Goal: Task Accomplishment & Management: Use online tool/utility

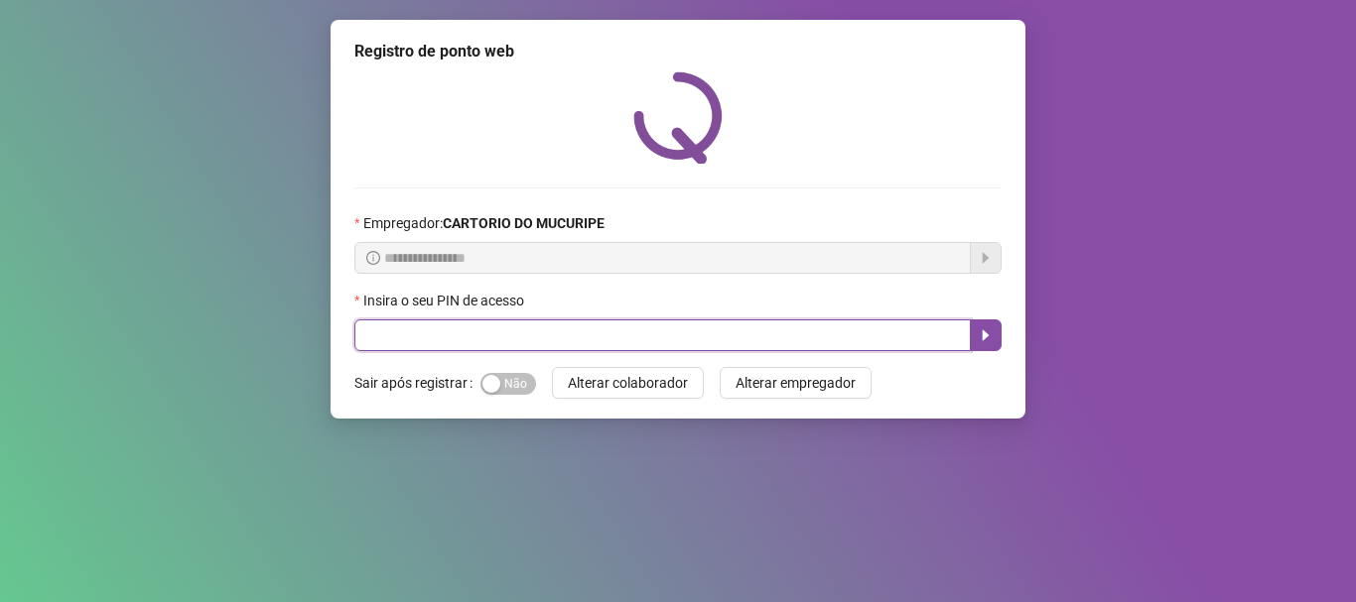
click at [431, 341] on input "text" at bounding box center [662, 336] width 616 height 32
click at [481, 336] on input "****" at bounding box center [662, 336] width 616 height 32
type input "*"
click at [642, 335] on input "text" at bounding box center [662, 336] width 616 height 32
click at [643, 335] on input "text" at bounding box center [662, 336] width 616 height 32
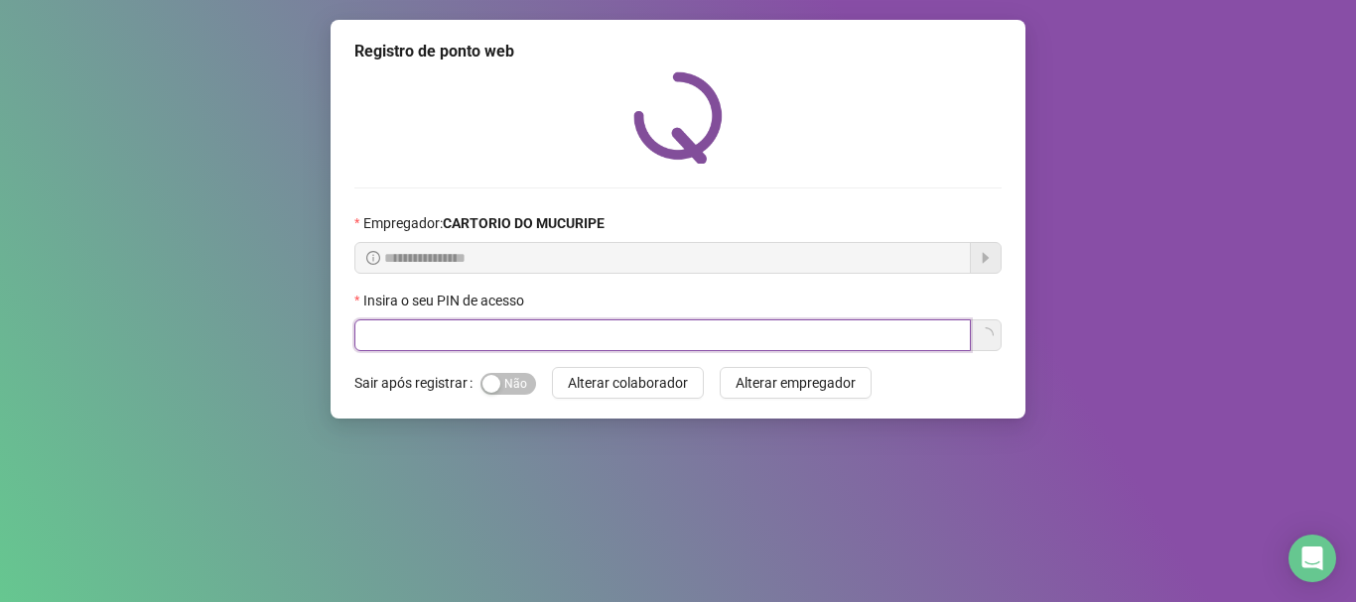
click at [643, 335] on input "text" at bounding box center [662, 336] width 616 height 32
click at [646, 331] on input "text" at bounding box center [662, 336] width 616 height 32
click at [647, 331] on input "text" at bounding box center [662, 336] width 616 height 32
click at [649, 329] on input "text" at bounding box center [662, 336] width 616 height 32
click at [822, 341] on input "text" at bounding box center [662, 336] width 616 height 32
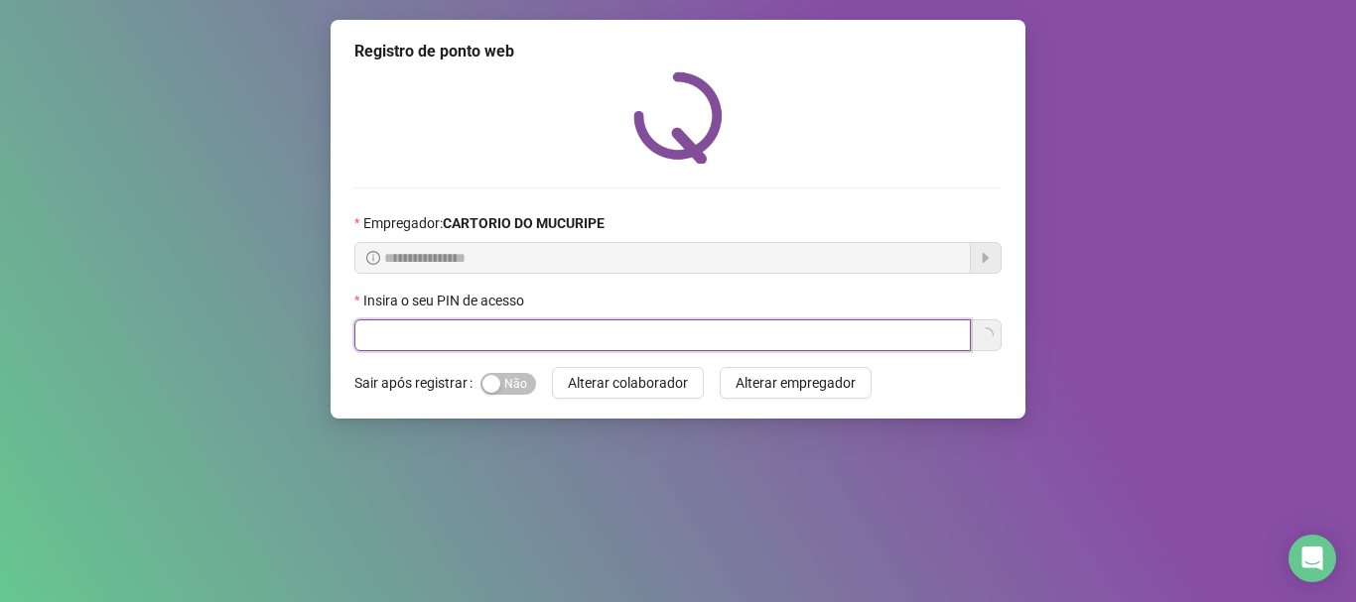
click at [868, 332] on input "text" at bounding box center [662, 336] width 616 height 32
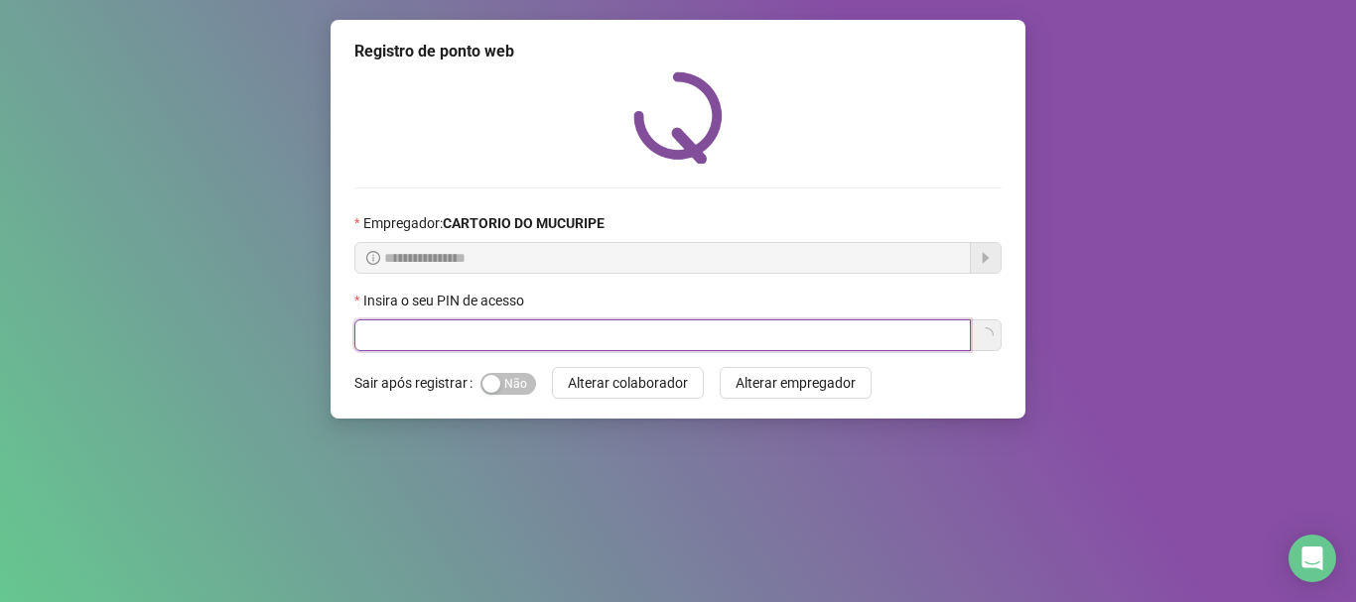
click at [871, 328] on input "text" at bounding box center [662, 336] width 616 height 32
click at [873, 320] on input "text" at bounding box center [662, 336] width 616 height 32
click at [753, 317] on div "Insira o seu PIN de acesso" at bounding box center [677, 321] width 647 height 62
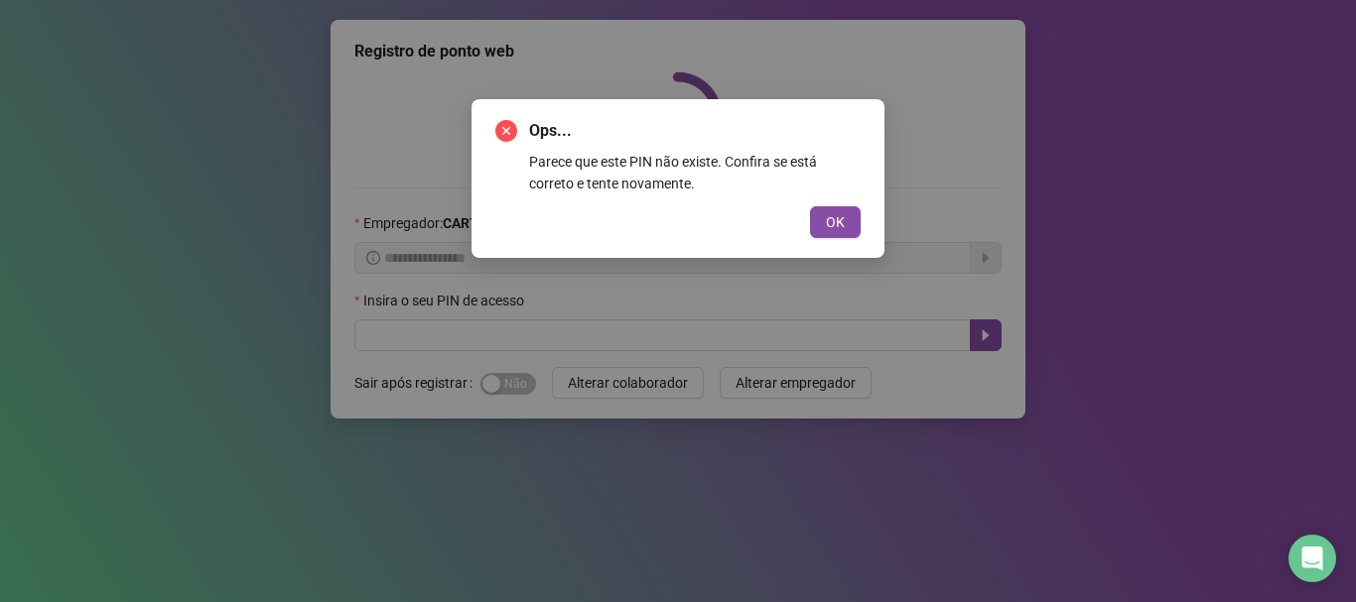
click at [864, 220] on div "Ops... Parece que este PIN não existe. Confira se está correto e tente novament…" at bounding box center [677, 178] width 413 height 159
click at [845, 222] on button "OK" at bounding box center [835, 222] width 51 height 32
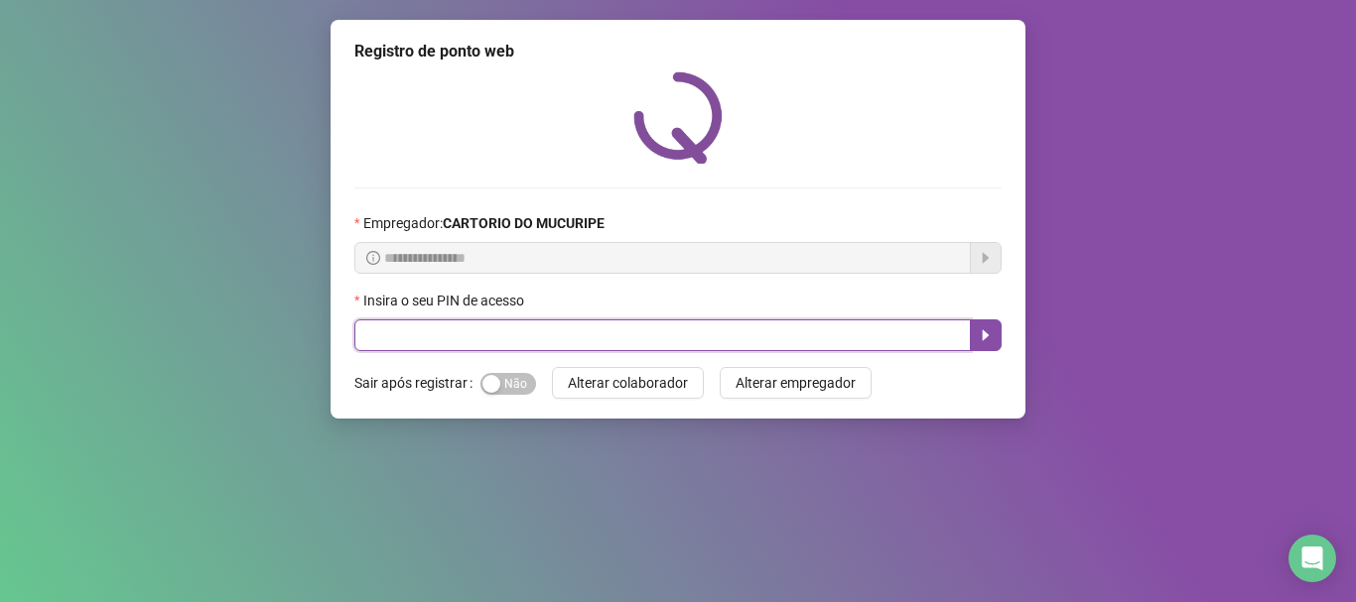
click at [369, 332] on input "text" at bounding box center [662, 336] width 616 height 32
type input "*****"
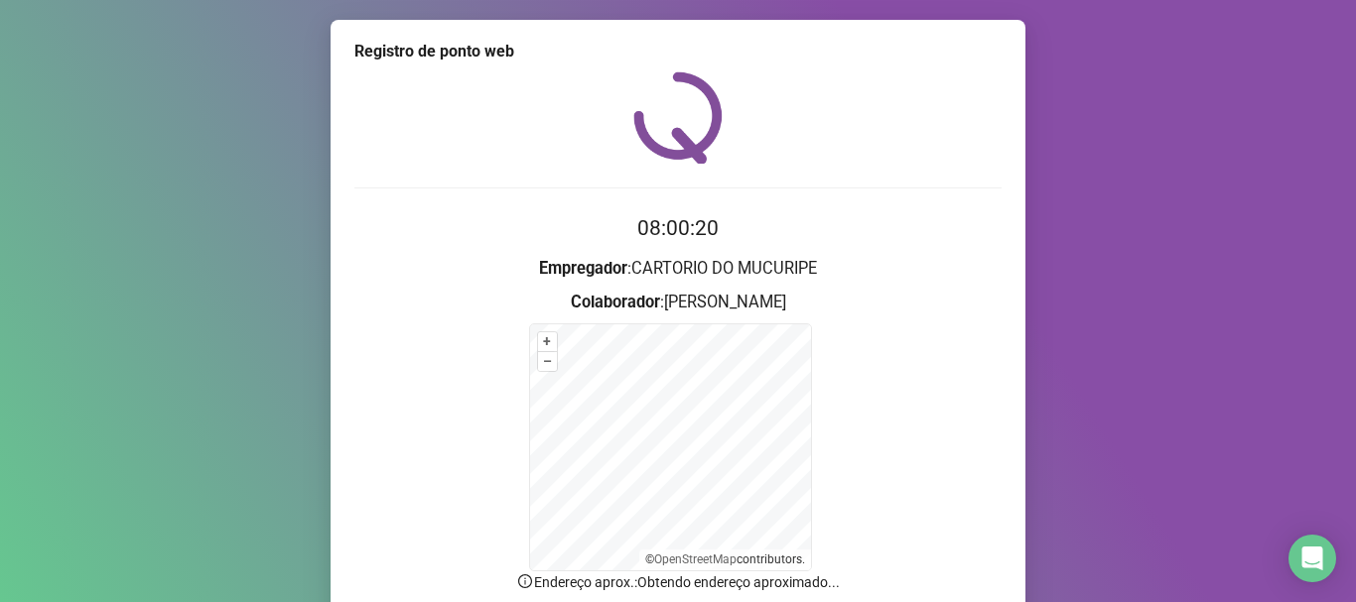
scroll to position [167, 0]
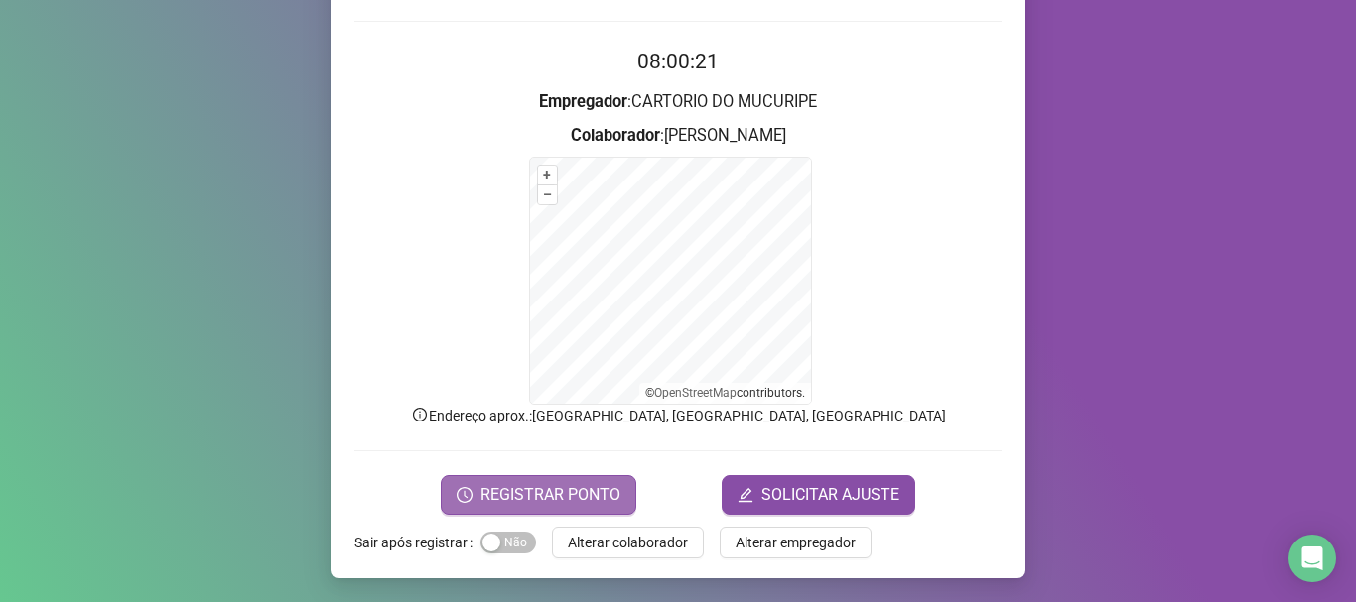
click at [511, 493] on span "REGISTRAR PONTO" at bounding box center [550, 495] width 140 height 24
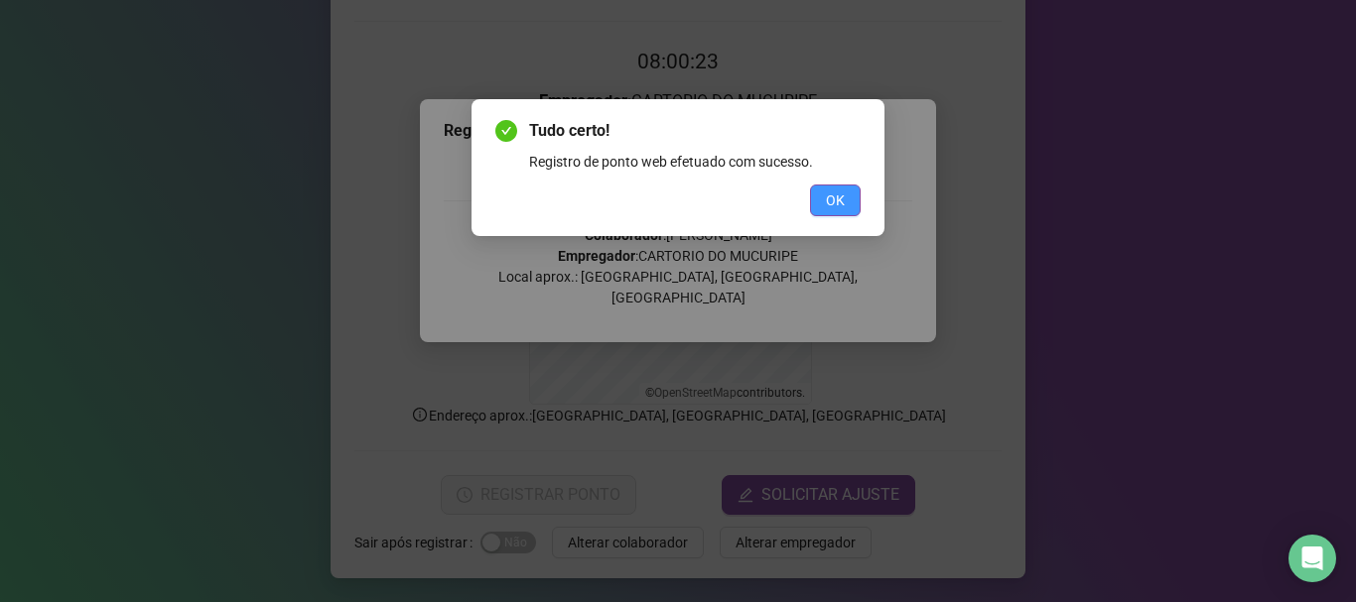
click at [830, 206] on span "OK" at bounding box center [835, 201] width 19 height 22
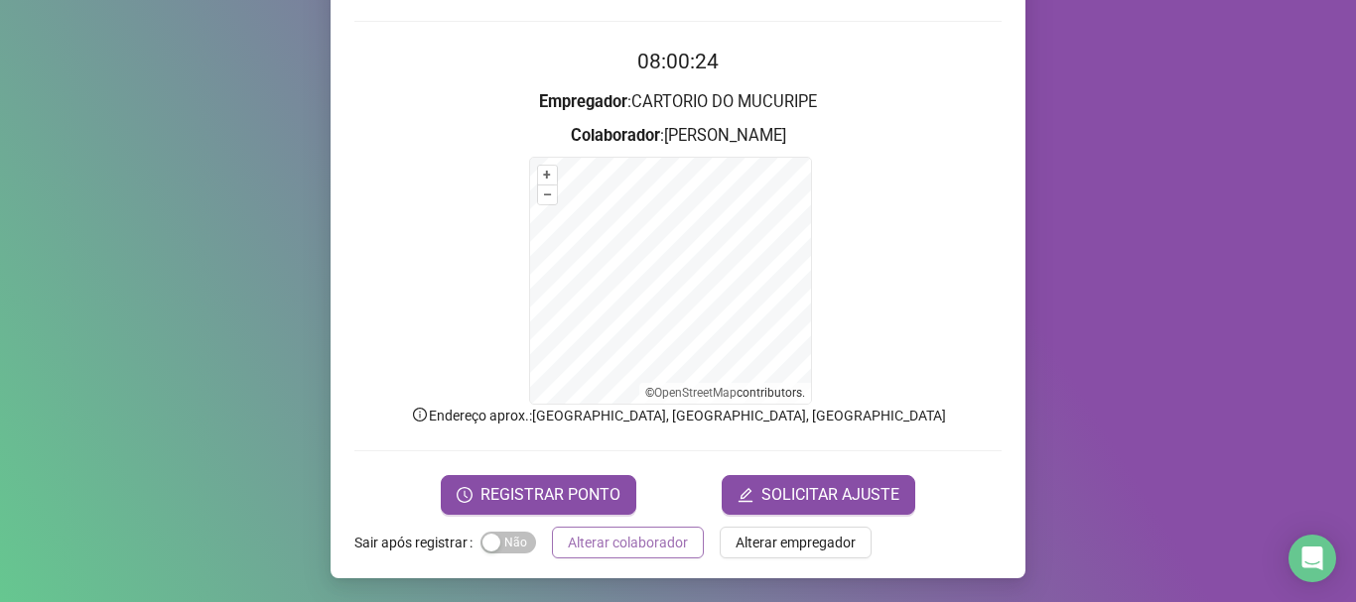
click at [573, 543] on span "Alterar colaborador" at bounding box center [628, 543] width 120 height 22
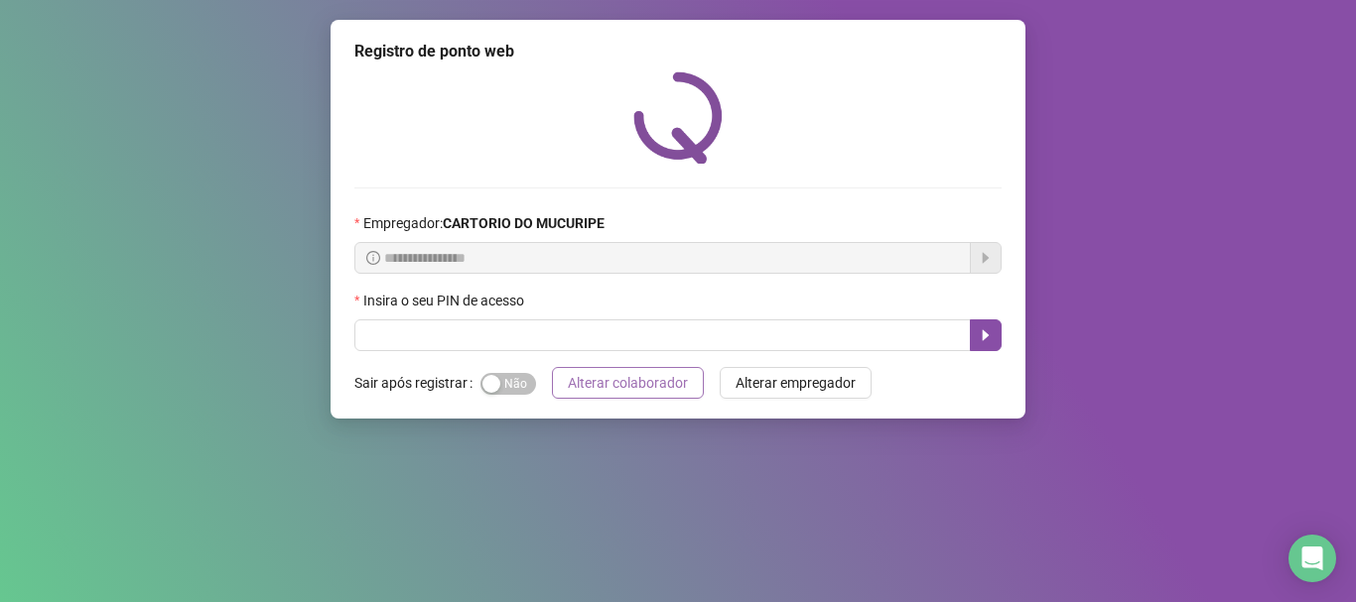
scroll to position [0, 0]
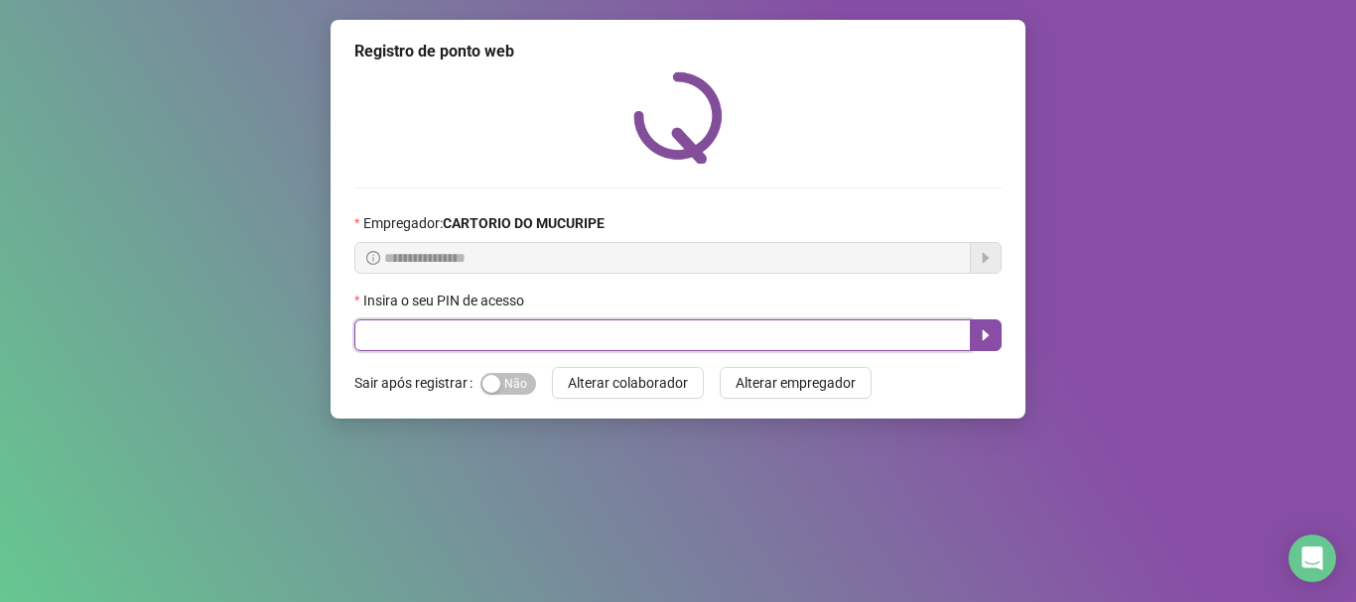
click at [512, 328] on input "text" at bounding box center [662, 336] width 616 height 32
type input "*****"
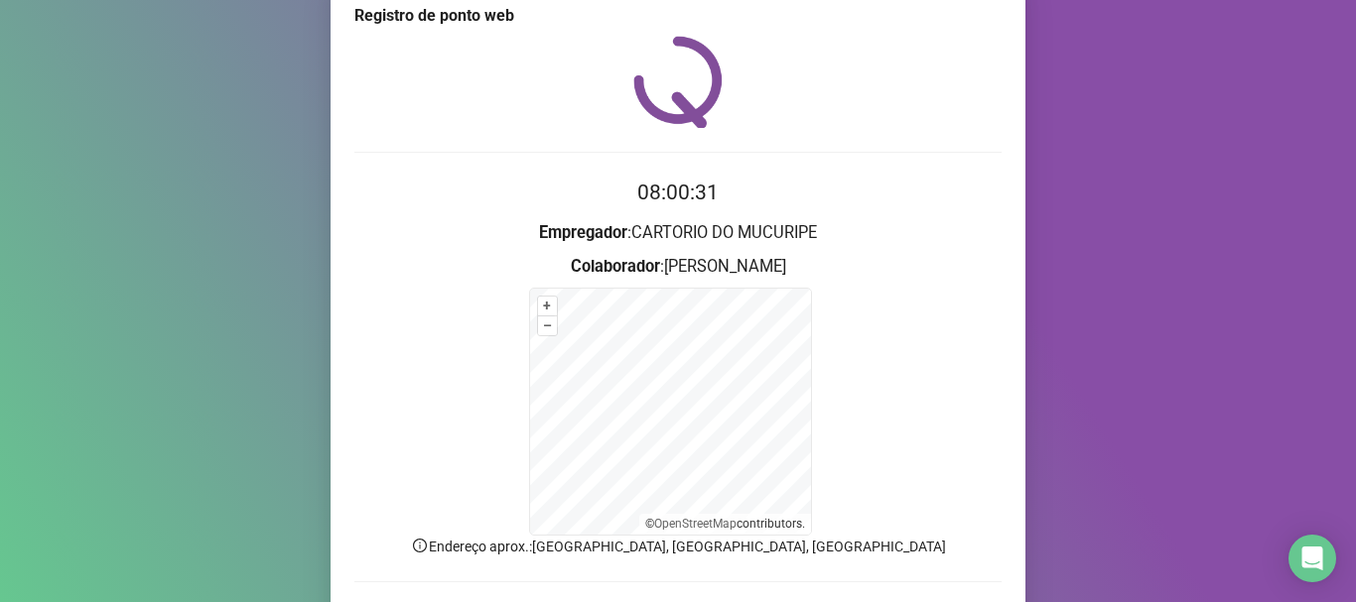
scroll to position [99, 0]
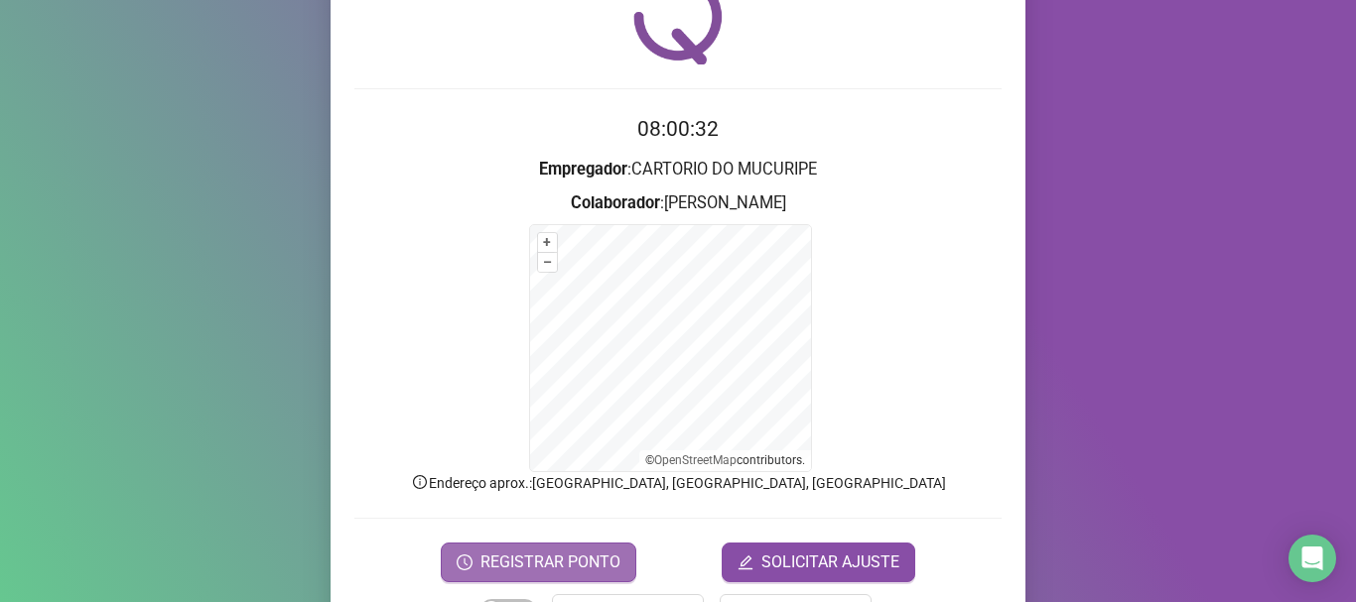
click at [552, 573] on span "REGISTRAR PONTO" at bounding box center [550, 563] width 140 height 24
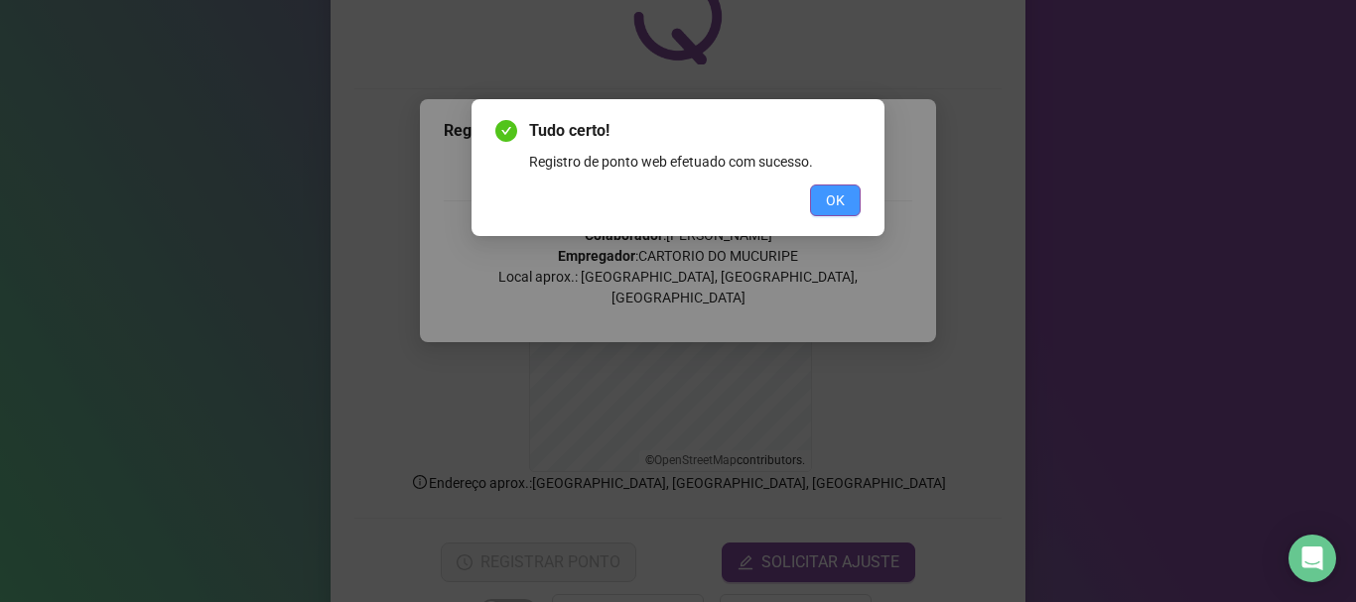
click at [839, 193] on span "OK" at bounding box center [835, 201] width 19 height 22
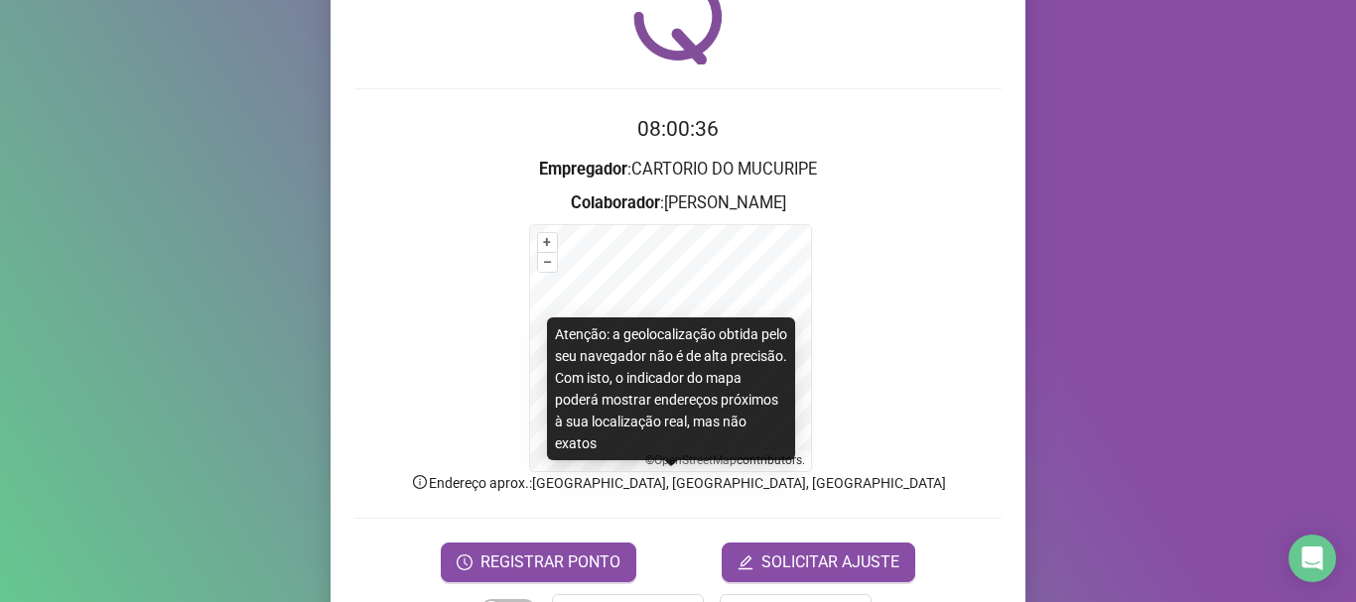
scroll to position [167, 0]
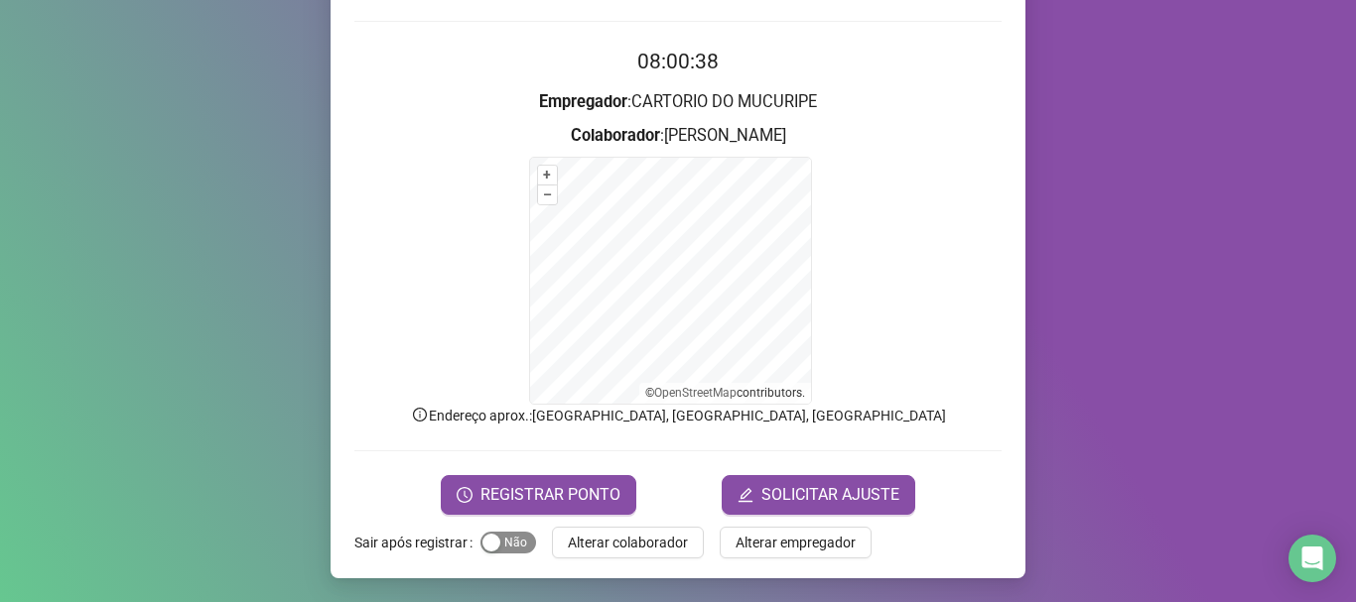
click at [506, 546] on span "Sim Não" at bounding box center [508, 543] width 56 height 22
